Goal: Transaction & Acquisition: Purchase product/service

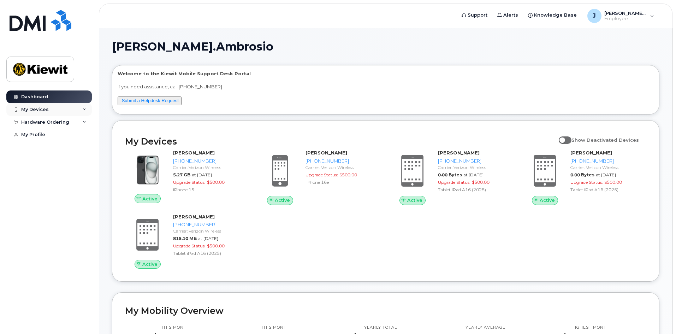
click at [45, 109] on div "My Devices" at bounding box center [35, 110] width 28 height 6
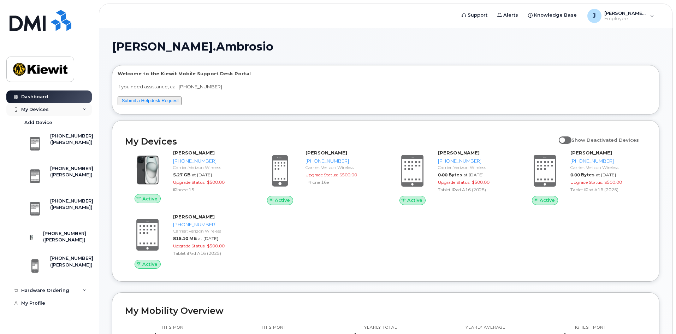
click at [45, 109] on div "My Devices" at bounding box center [35, 110] width 28 height 6
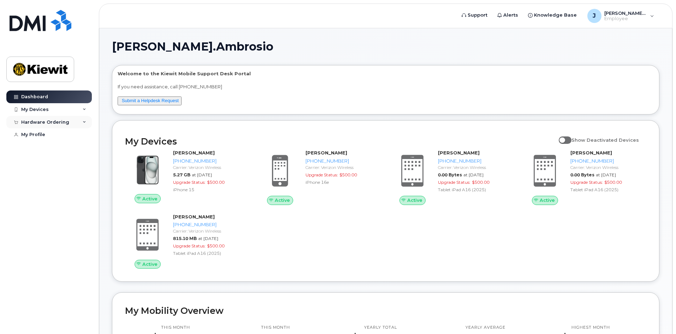
click at [48, 124] on div "Hardware Ordering" at bounding box center [45, 122] width 48 height 6
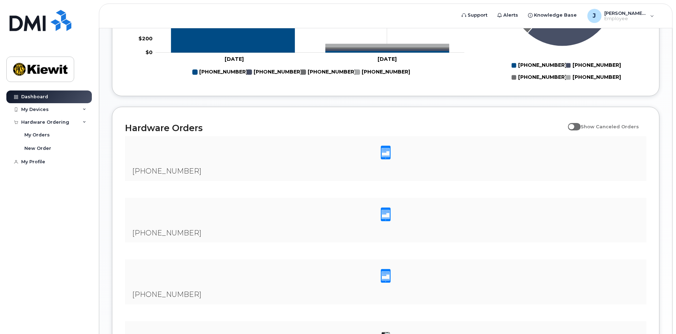
scroll to position [628, 0]
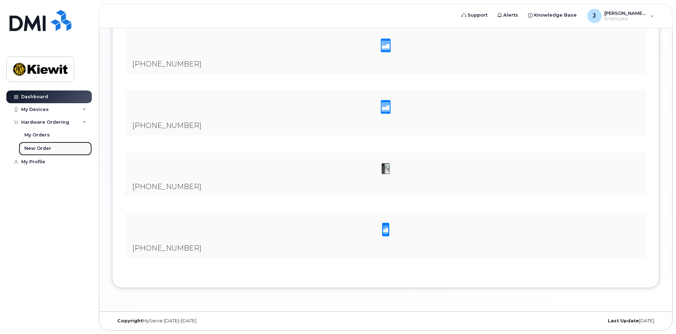
click at [40, 146] on div "New Order" at bounding box center [37, 148] width 27 height 6
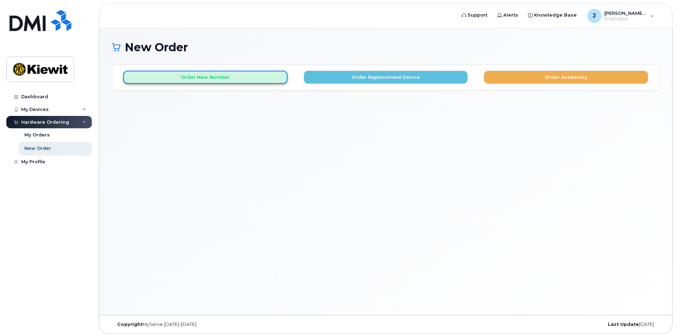
click at [241, 82] on button "Order New Number" at bounding box center [205, 77] width 164 height 13
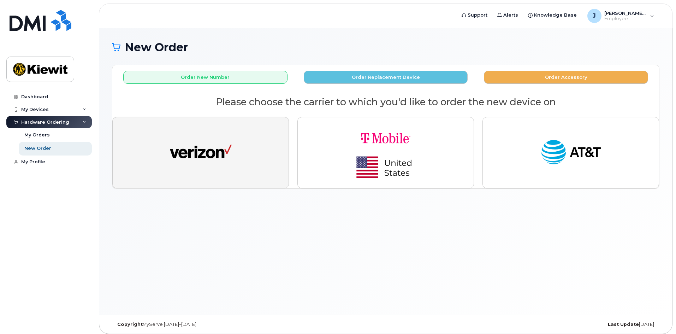
click at [237, 137] on button "button" at bounding box center [200, 152] width 177 height 71
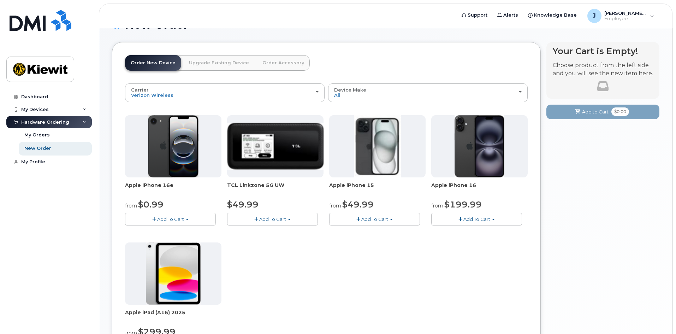
scroll to position [35, 0]
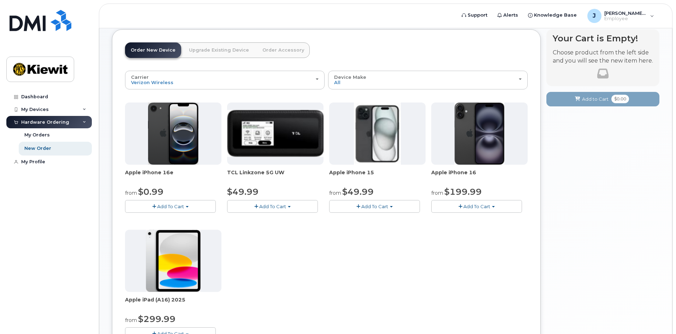
click at [226, 54] on link "Upgrade Existing Device" at bounding box center [218, 50] width 71 height 16
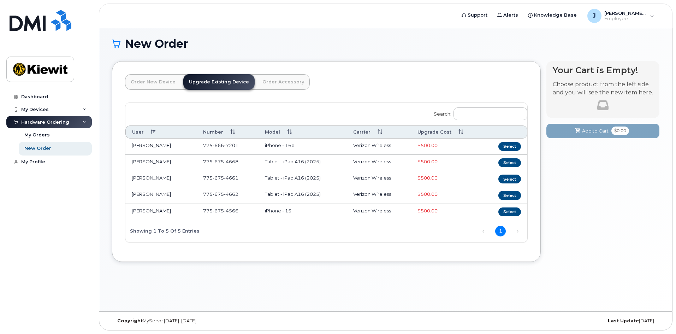
click at [275, 85] on link "Order Accessory" at bounding box center [283, 82] width 53 height 16
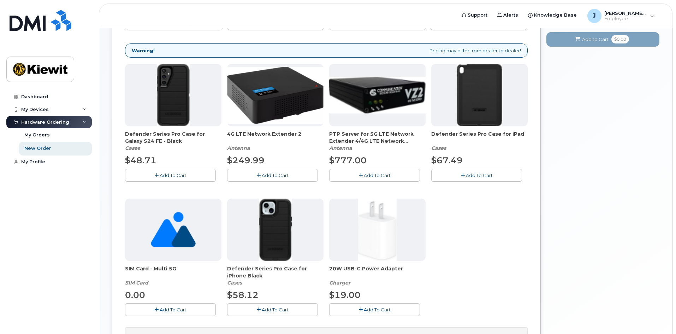
scroll to position [109, 0]
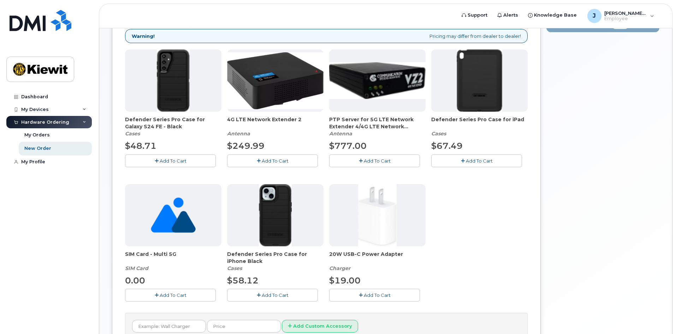
click at [172, 297] on span "Add To Cart" at bounding box center [173, 295] width 27 height 6
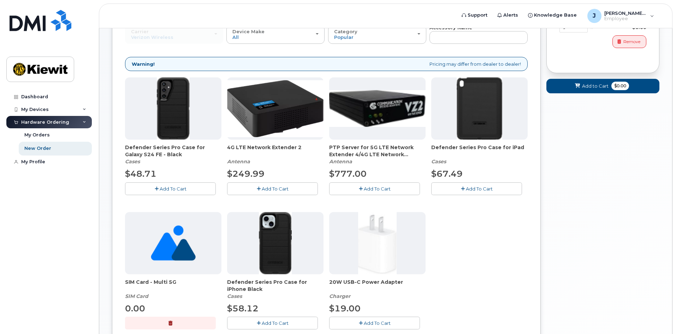
scroll to position [39, 0]
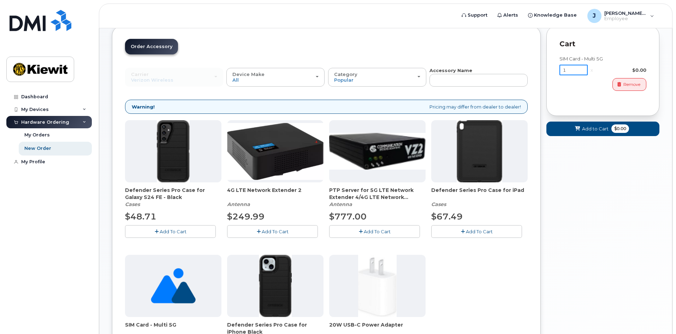
click at [570, 69] on input "1" at bounding box center [573, 70] width 28 height 11
type input "5"
click at [606, 174] on div "Your Cart is Empty! Choose product from the left side and you will see the new …" at bounding box center [602, 233] width 113 height 415
click at [601, 130] on span "Add to Cart" at bounding box center [595, 128] width 26 height 7
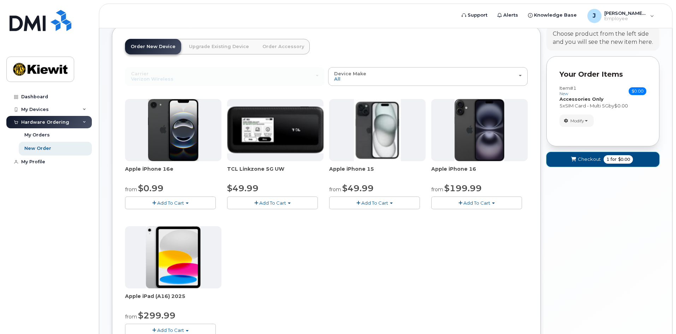
click at [592, 158] on span "Checkout" at bounding box center [589, 159] width 23 height 7
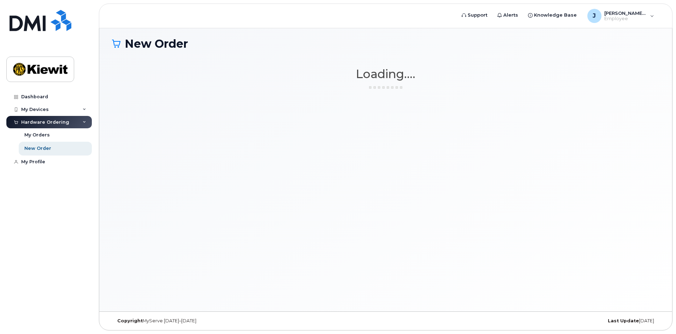
scroll to position [4, 0]
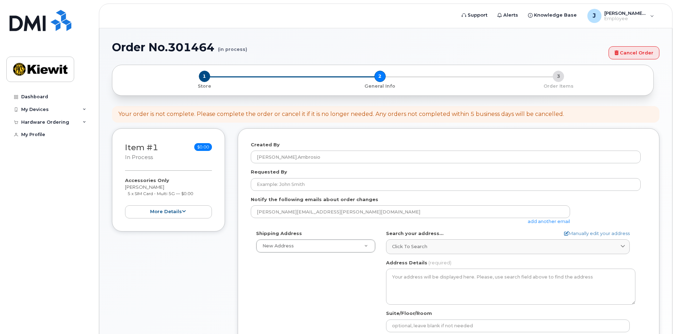
click at [322, 122] on div "Your order is not complete. Please complete the order or cancel it if it is no …" at bounding box center [385, 114] width 547 height 17
click at [325, 116] on div "Your order is not complete. Please complete the order or cancel it if it is no …" at bounding box center [341, 114] width 446 height 8
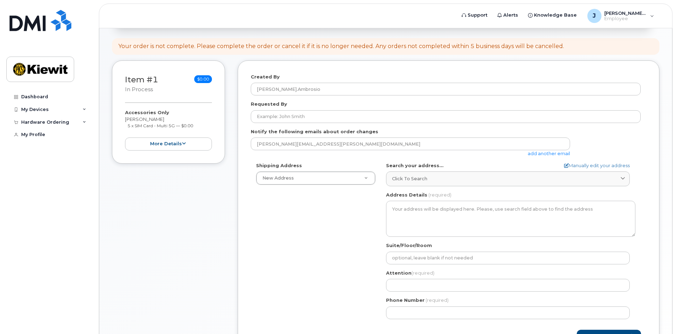
scroll to position [71, 0]
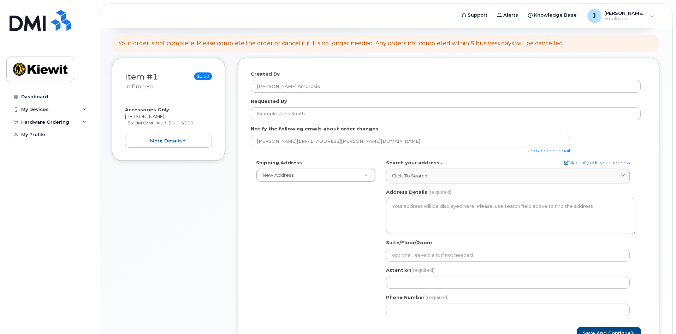
click at [319, 247] on div "Shipping Address New Address New Address 12550 Sagehen Creek Road AB Search you…" at bounding box center [446, 240] width 390 height 162
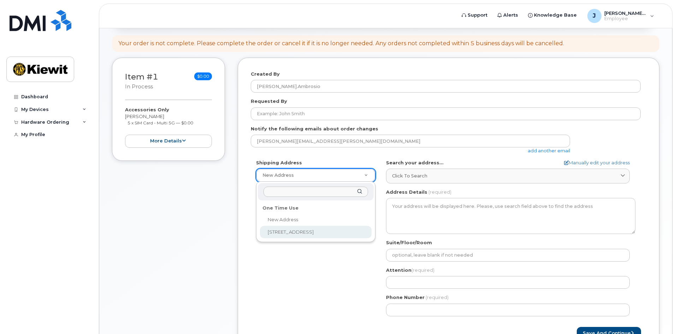
select select "12550 Sagehen Creek Road"
type input "Jared Ambrosio"
type input "5106858392"
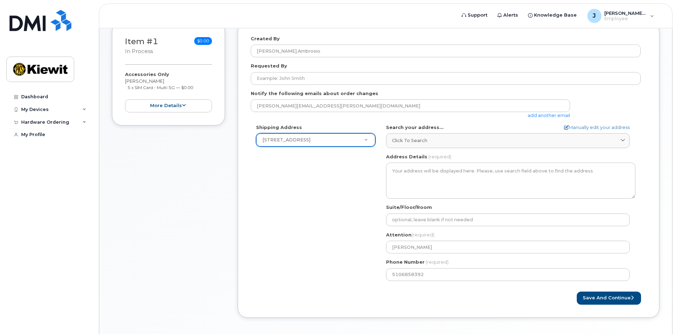
scroll to position [136, 0]
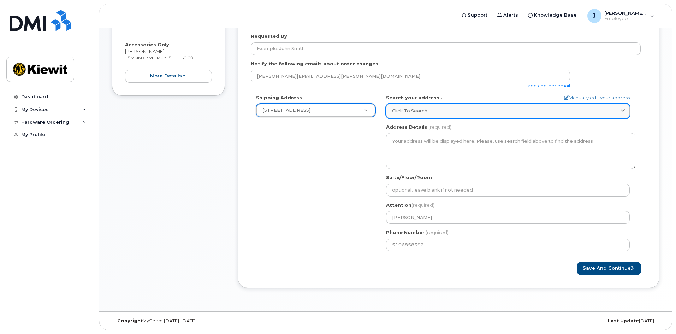
click at [467, 109] on div "Click to search" at bounding box center [508, 110] width 232 height 7
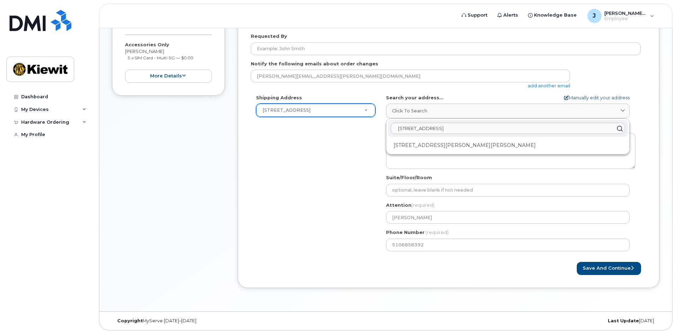
type input "12550 Sagehen Creek Road, Fern"
click at [576, 95] on link "Manually edit your address" at bounding box center [597, 97] width 66 height 7
select select
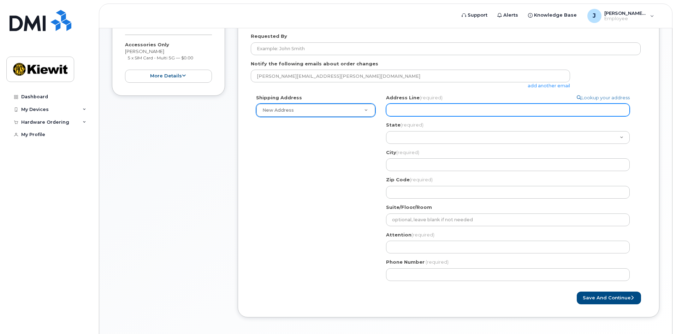
click at [448, 114] on input "Address Line (required)" at bounding box center [508, 109] width 244 height 13
select select
type input "1"
select select
type input "12"
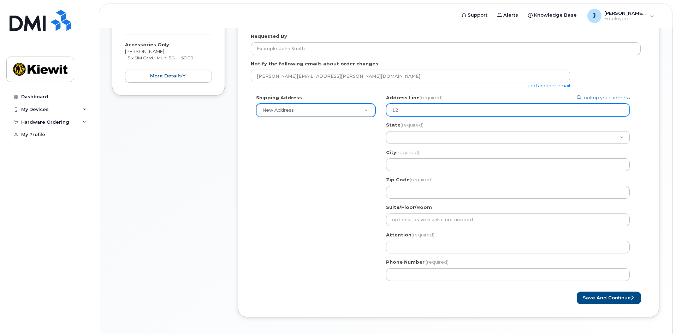
select select
type input "125"
select select
type input "1255"
select select
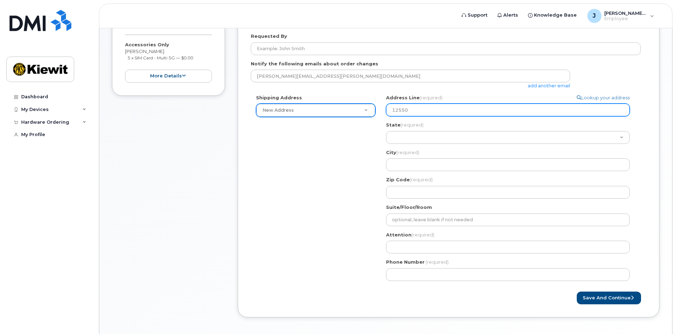
type input "12550 Sagehen Creek Road"
select select
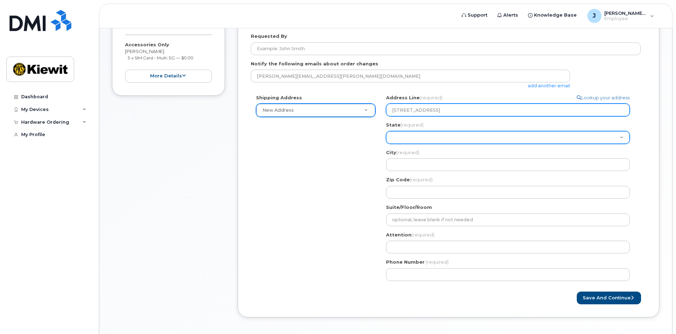
select select "NE"
select select
select select "NV"
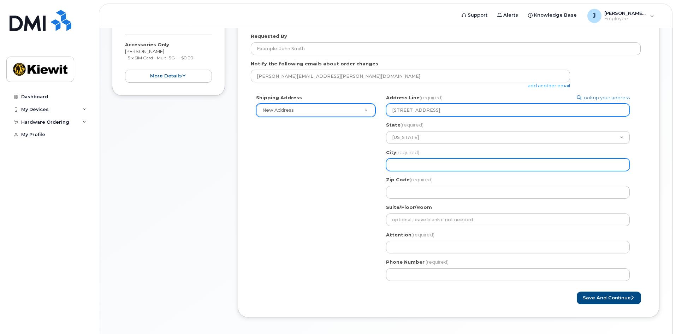
select select
type input "F"
select select
type input "Fe"
select select
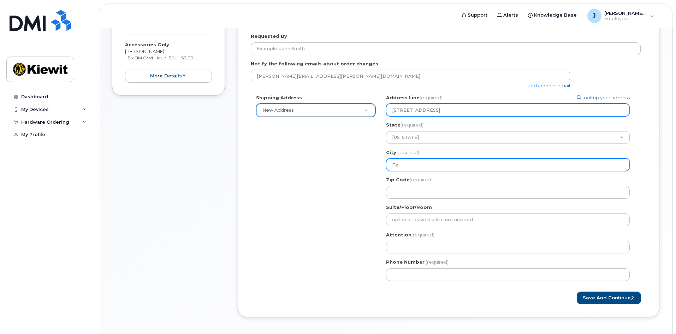
type input "Fer"
select select
type input "Fern"
select select
type input "Fernl"
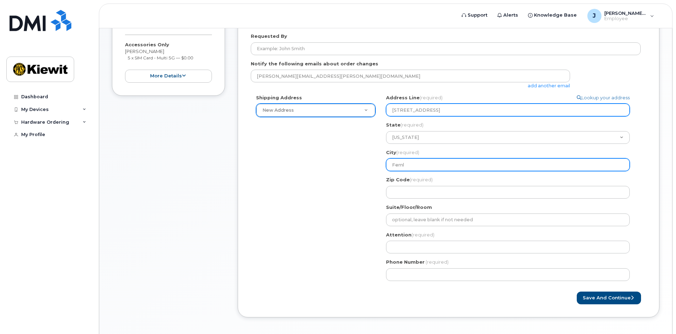
select select
type input "Fernle"
select select
type input "Fernley"
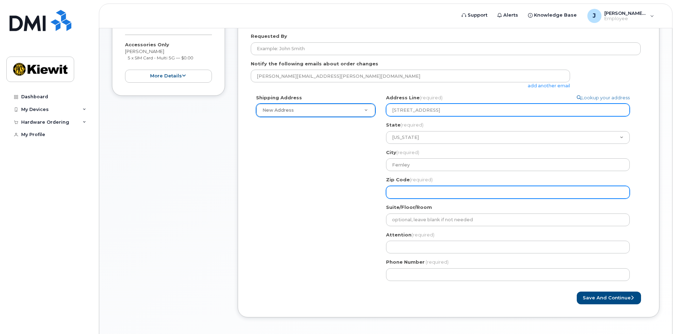
select select
type input "8"
select select
type input "89"
select select
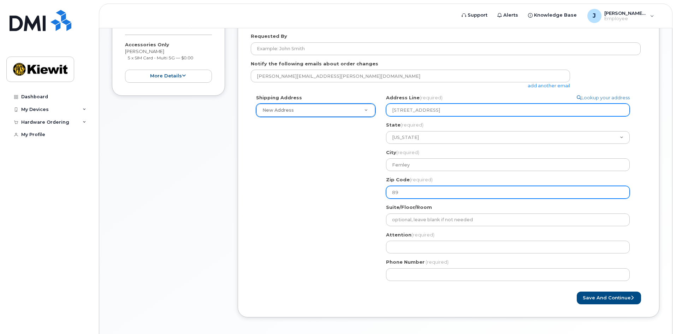
type input "894"
select select
type input "8940"
select select
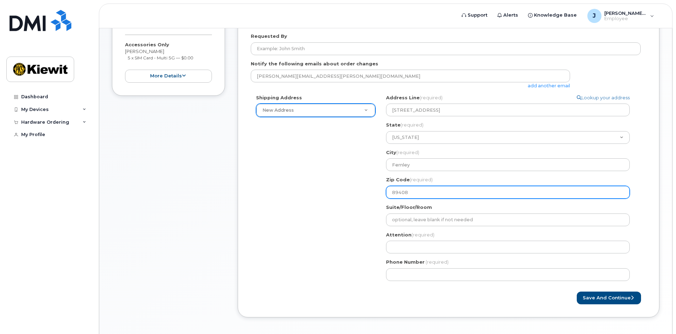
type input "89408"
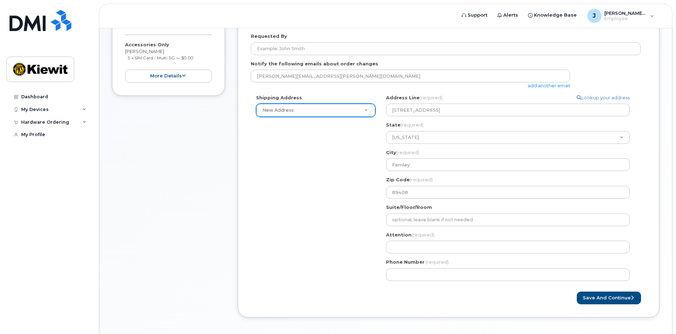
click at [346, 203] on div "Shipping Address New Address New Address 12550 Sagehen Creek Road NV Fernley Se…" at bounding box center [446, 190] width 390 height 192
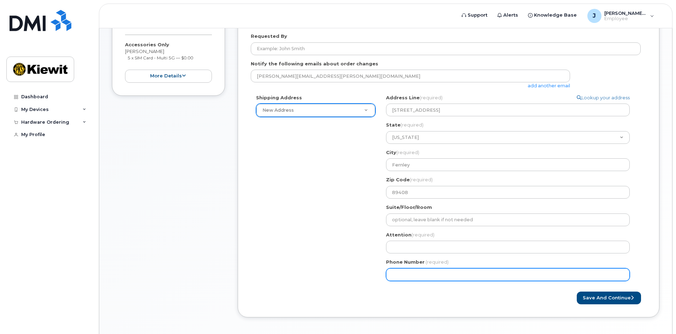
click at [411, 280] on input "Phone Number" at bounding box center [508, 274] width 244 height 13
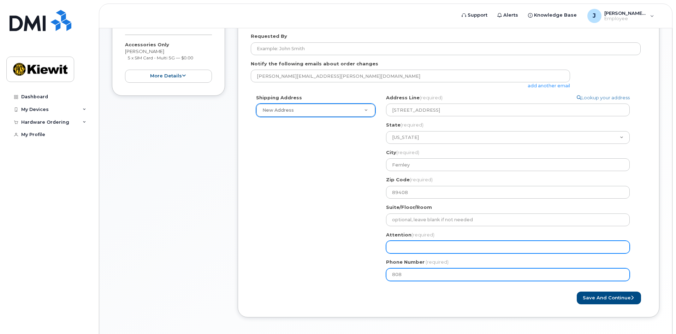
type input "808"
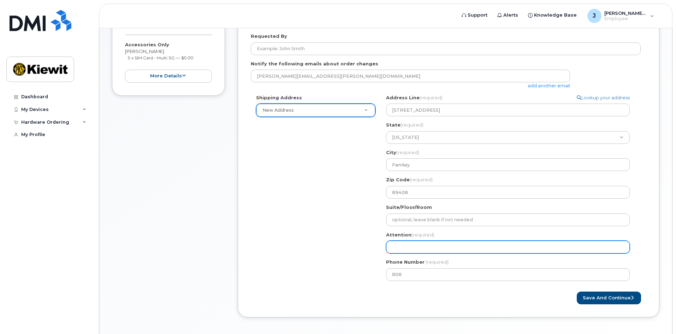
click at [401, 251] on input "Attention (required)" at bounding box center [508, 247] width 244 height 13
select select
type input "J"
select select
type input "Ja"
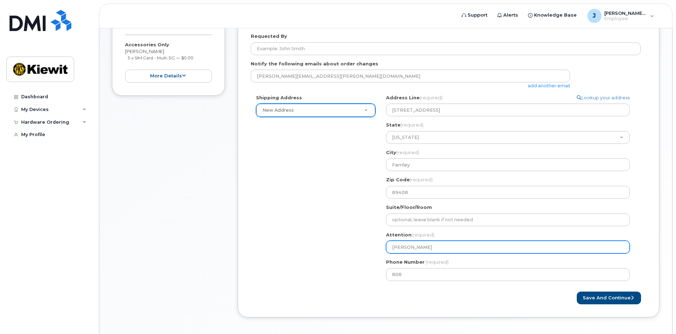
select select
type input "Jar"
select select
type input "Jare"
select select
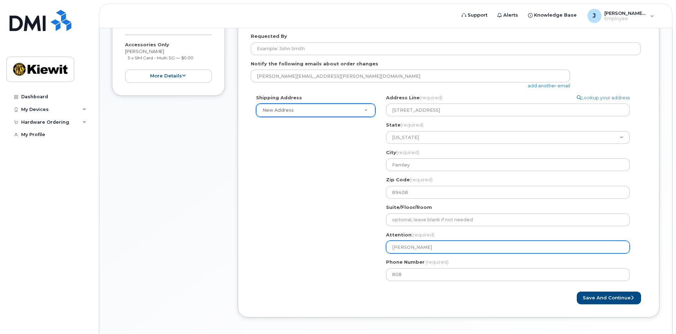
type input "Jared"
select select
type input "Jared A"
select select
type input "Jared Am"
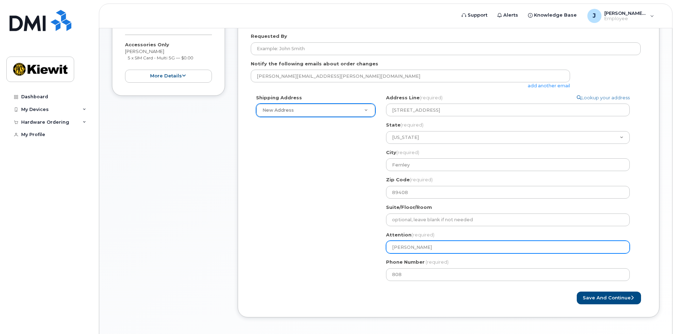
select select
type input "Jared Amb"
select select
type input "Jared Ambr"
select select
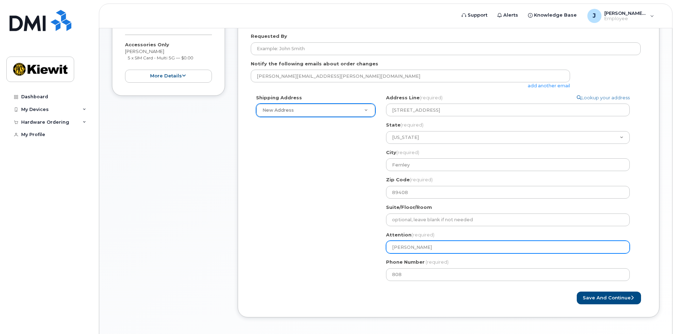
type input "Jared Ambro"
select select
type input "Jared Ambros"
select select
type input "Jared Ambrosi"
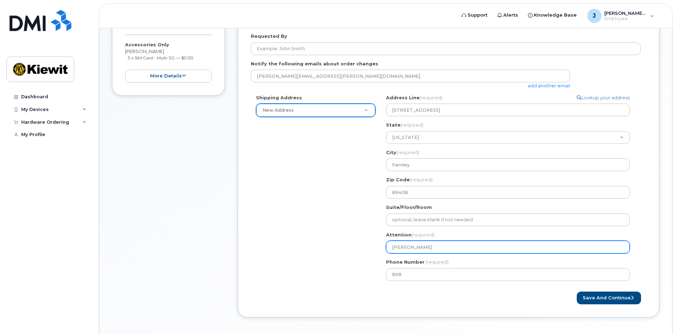
select select
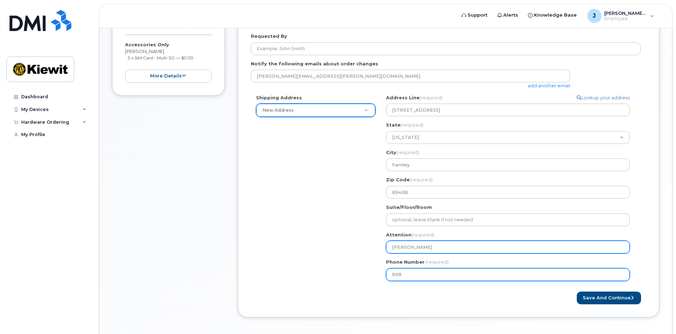
type input "[PERSON_NAME]"
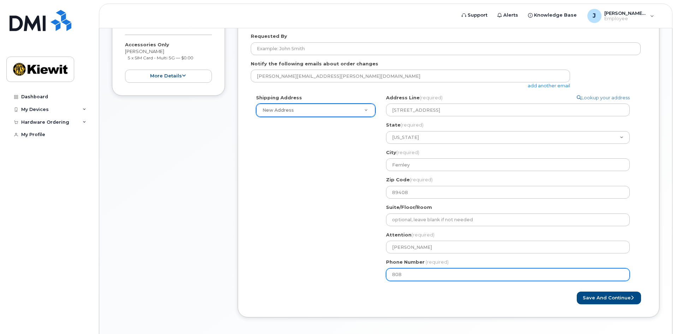
click at [408, 276] on input "808" at bounding box center [508, 274] width 244 height 13
type input "8"
type input "510685839"
select select
type input "5106858392"
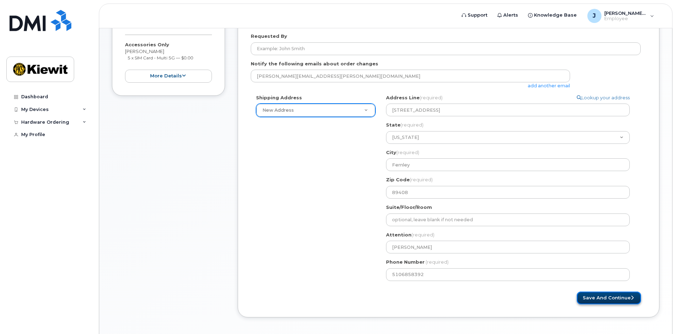
click at [621, 300] on button "Save and Continue" at bounding box center [609, 297] width 64 height 13
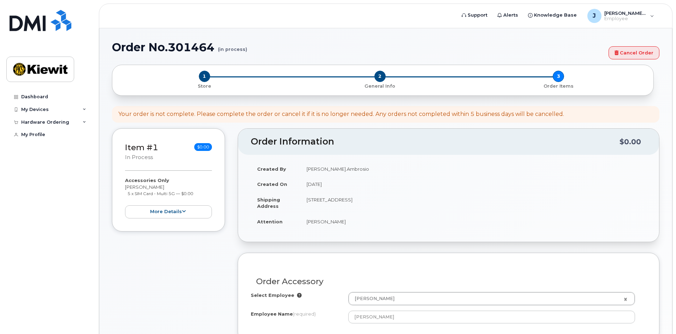
select select
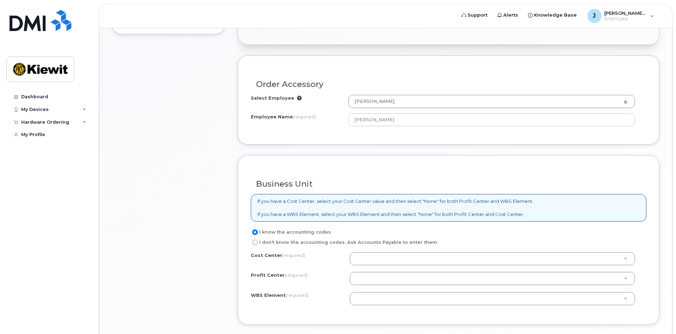
scroll to position [254, 0]
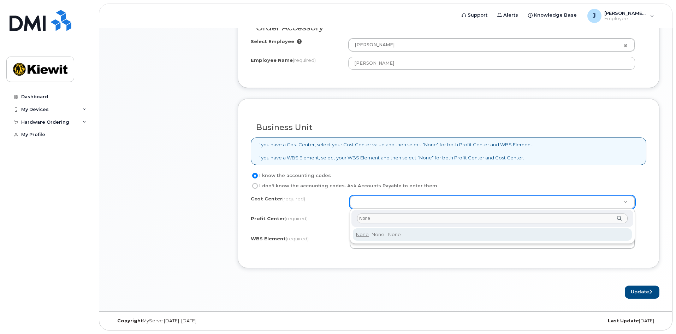
type input "None"
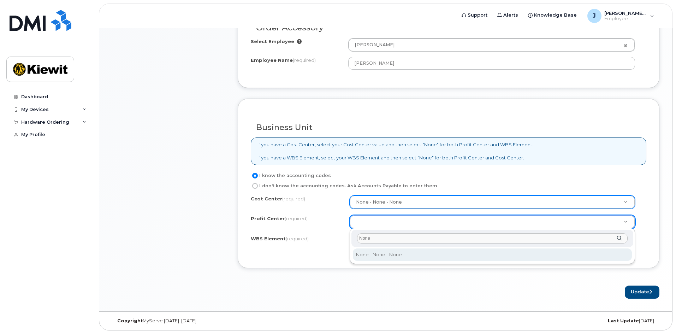
type input "None"
select select "None"
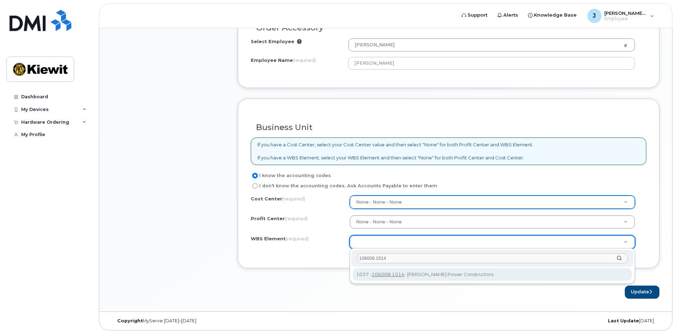
type input "106008.1514"
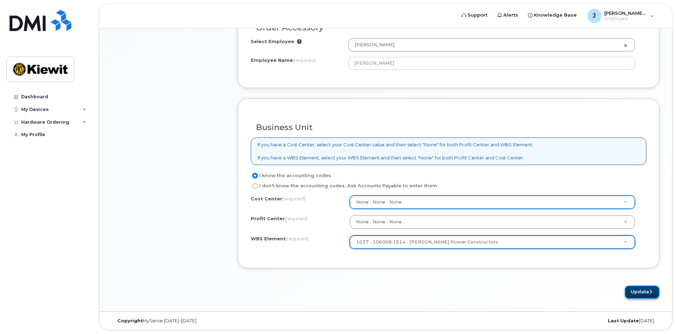
click at [640, 285] on button "Update" at bounding box center [642, 291] width 35 height 13
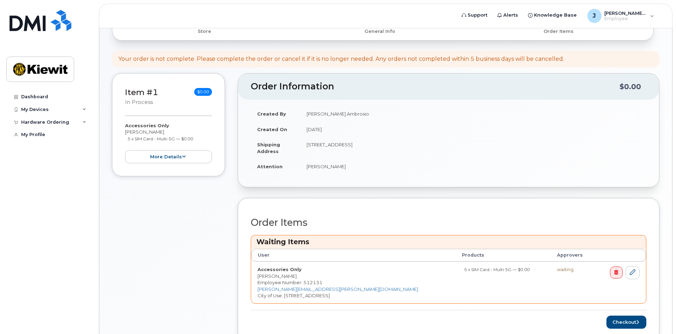
scroll to position [139, 0]
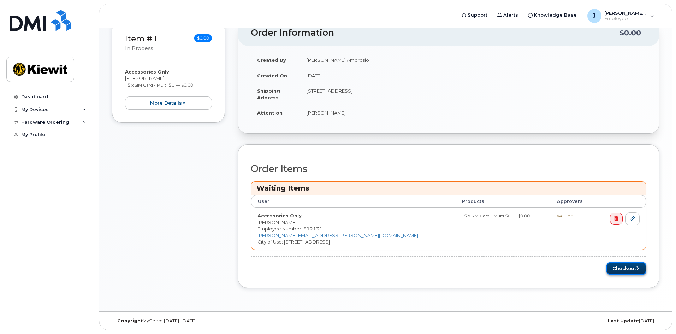
click at [631, 267] on button "Checkout" at bounding box center [626, 268] width 40 height 13
